Goal: Complete application form: Complete application form

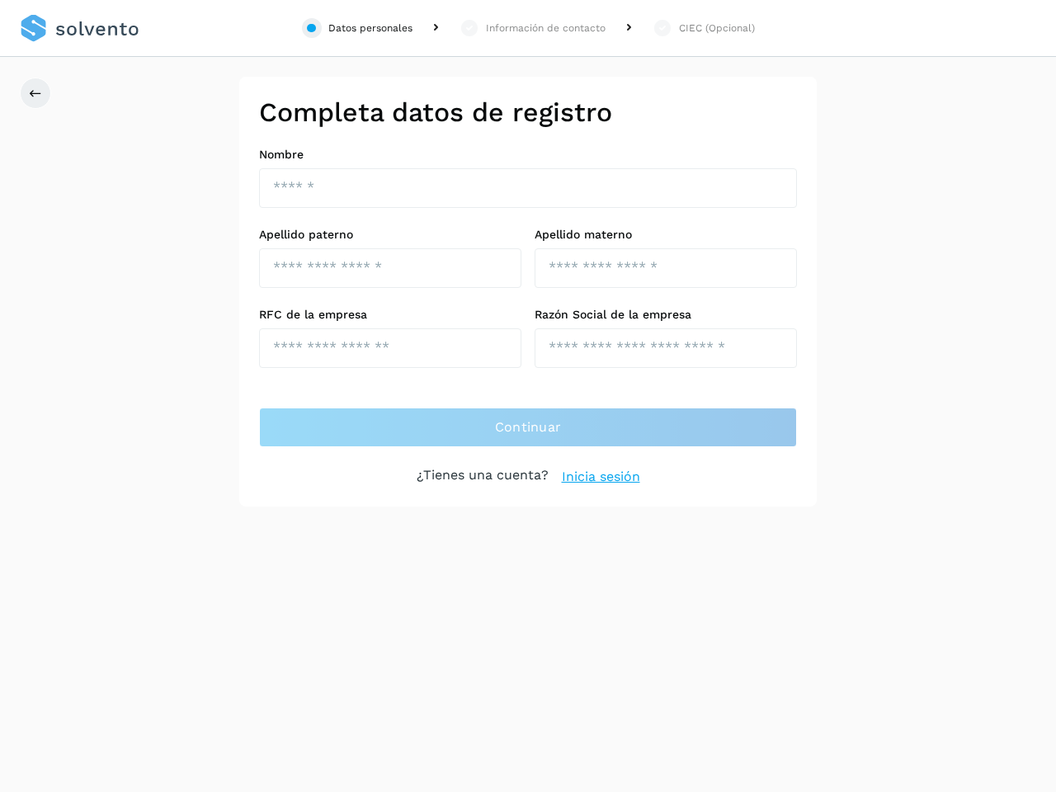
click at [357, 28] on div "Datos personales" at bounding box center [370, 28] width 84 height 15
click at [532, 28] on div "Información de contacto" at bounding box center [546, 28] width 120 height 15
click at [703, 28] on div "CIEC (Opcional)" at bounding box center [717, 28] width 76 height 15
click at [35, 93] on icon at bounding box center [35, 93] width 13 height 13
